Goal: Check status: Check status

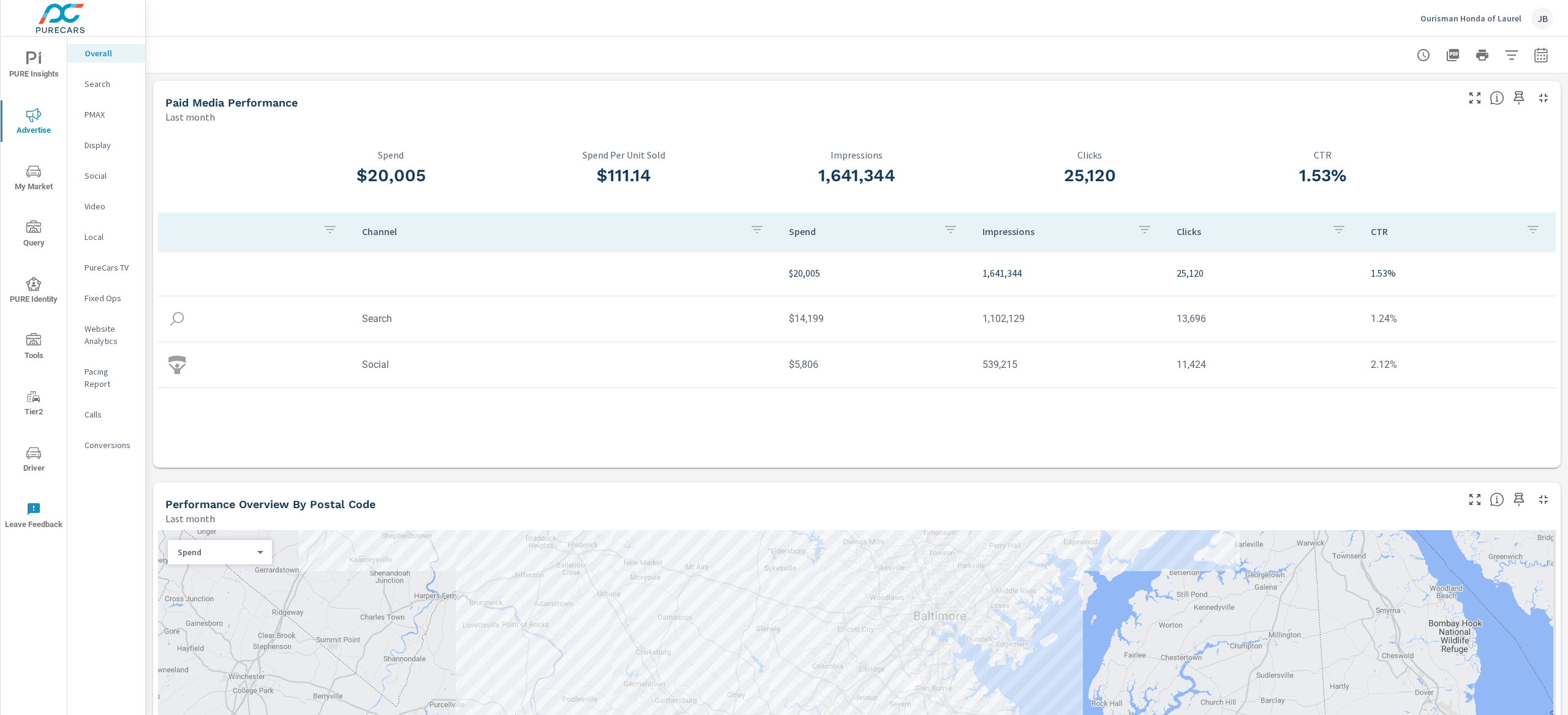
click at [1451, 23] on p "Ourisman Honda of Laurel" at bounding box center [1471, 19] width 101 height 11
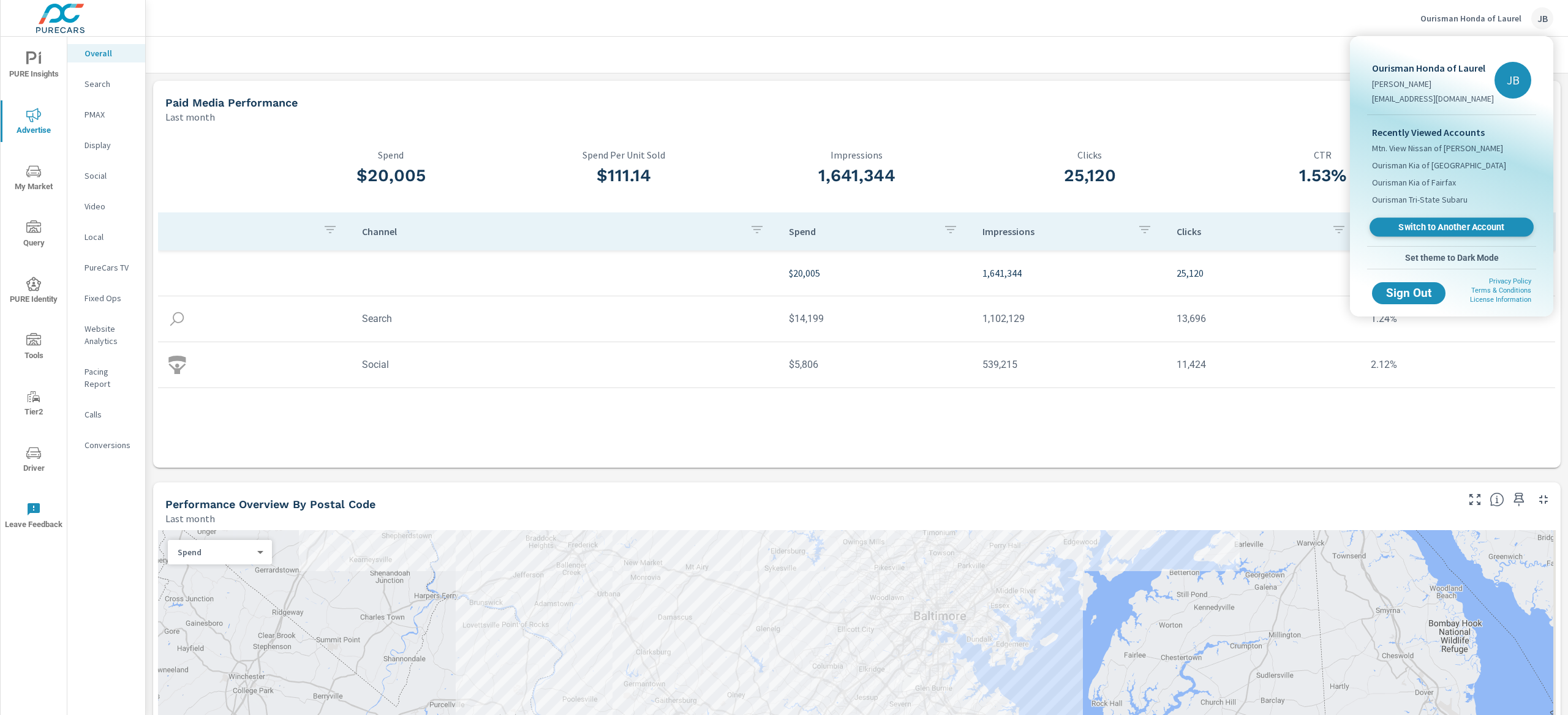
click at [1418, 230] on span "Switch to Another Account" at bounding box center [1451, 227] width 150 height 11
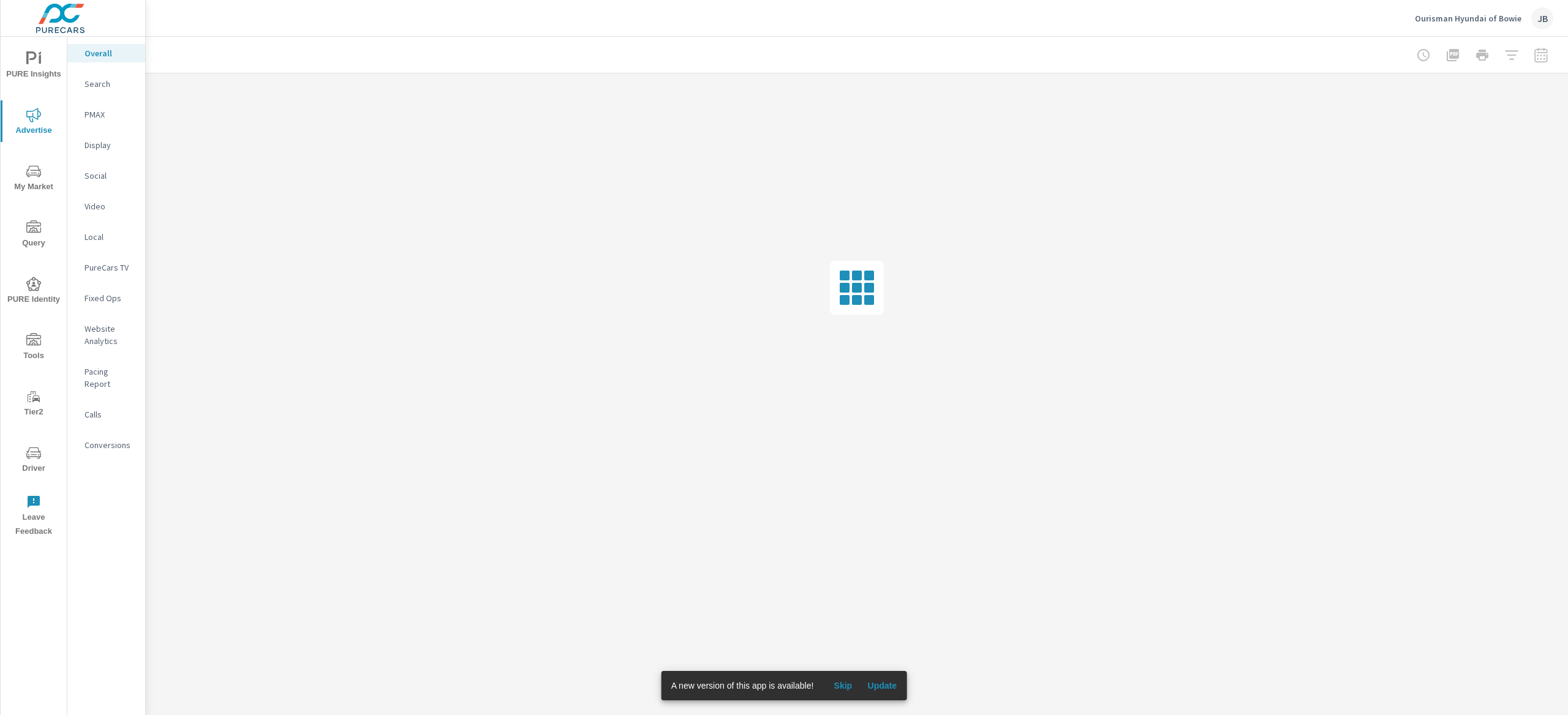
click at [852, 684] on span "Skip" at bounding box center [842, 685] width 29 height 11
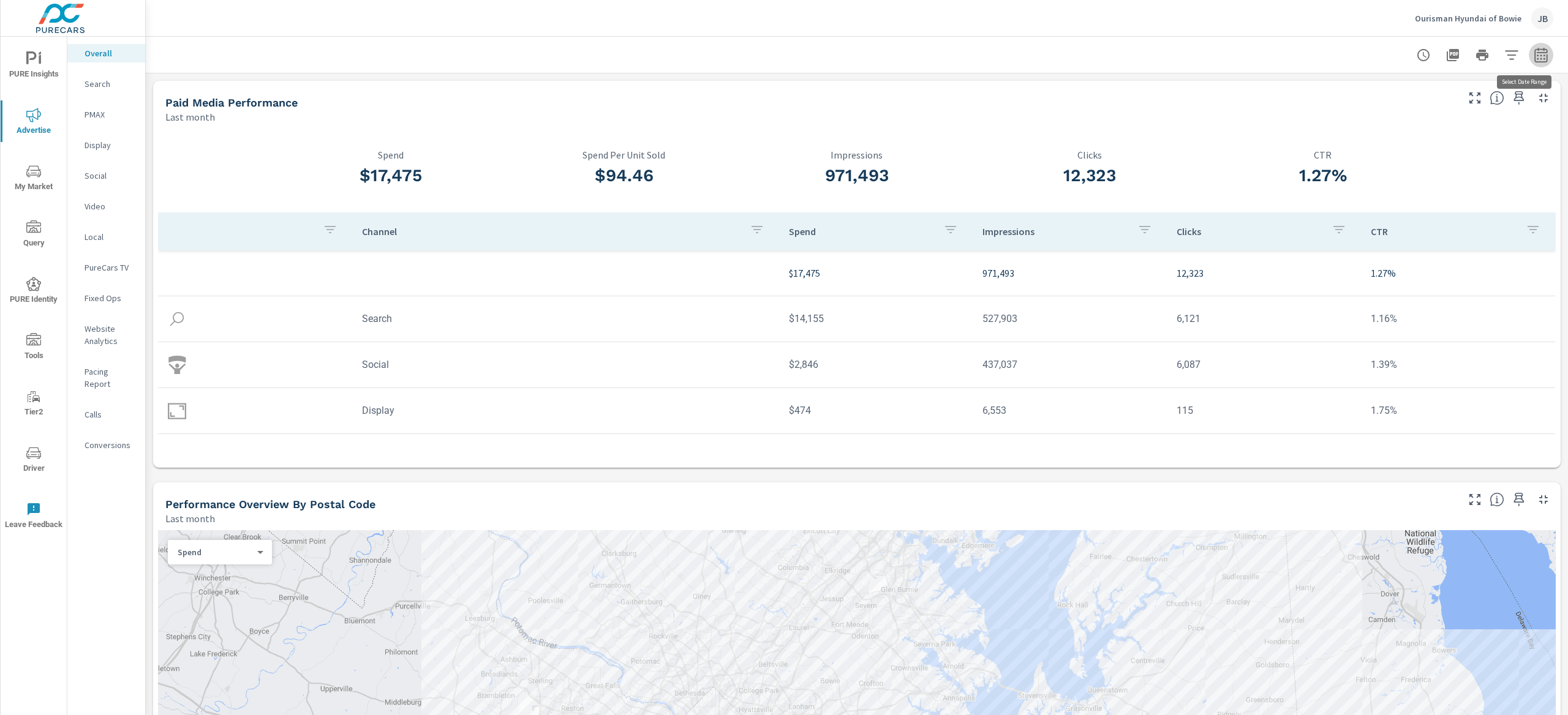
click at [1534, 57] on icon "button" at bounding box center [1541, 55] width 15 height 15
click at [1390, 101] on select "Custom Yesterday Last week Last 7 days Last 14 days Last 30 days Last 45 days L…" at bounding box center [1431, 106] width 123 height 25
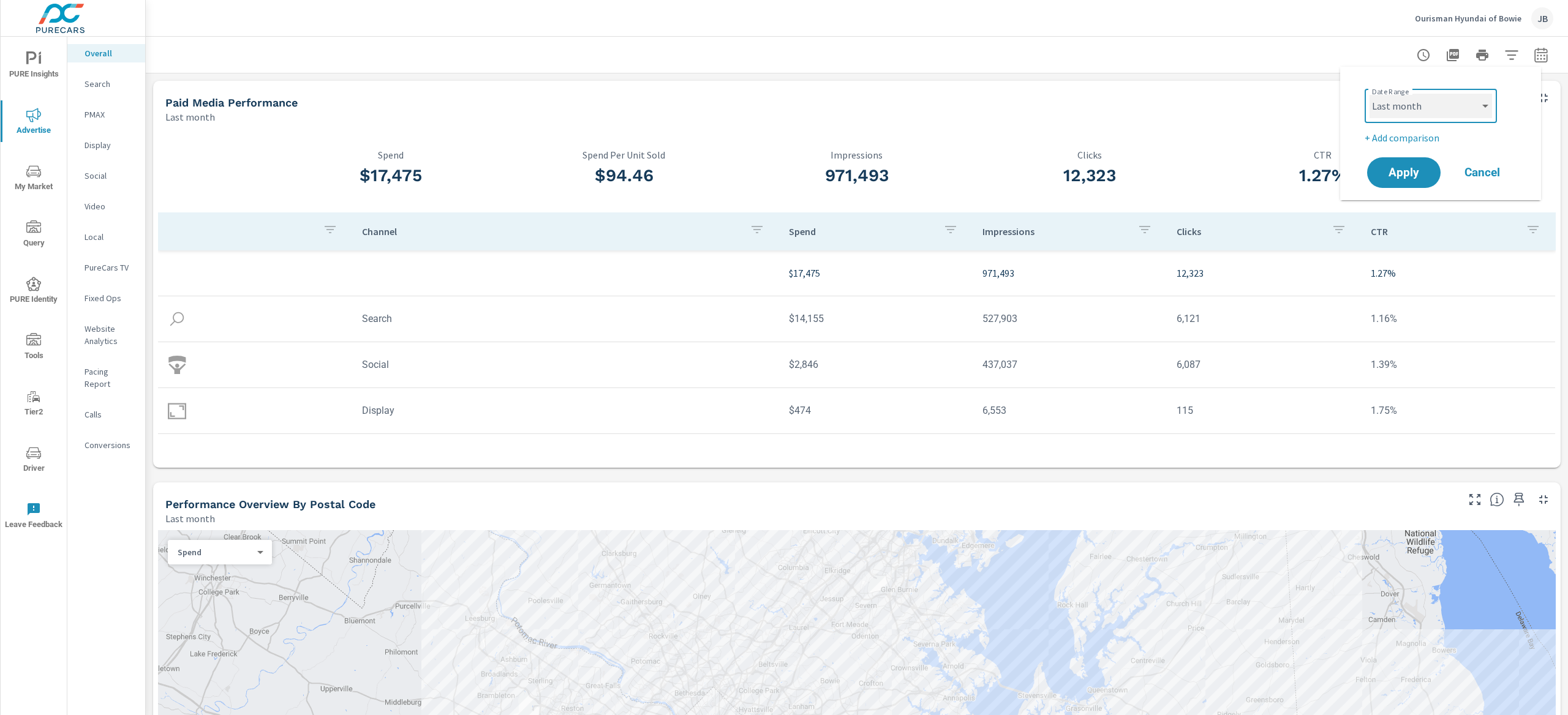
select select "Month to date"
click at [1406, 181] on button "Apply" at bounding box center [1404, 172] width 76 height 32
